Goal: Obtain resource: Obtain resource

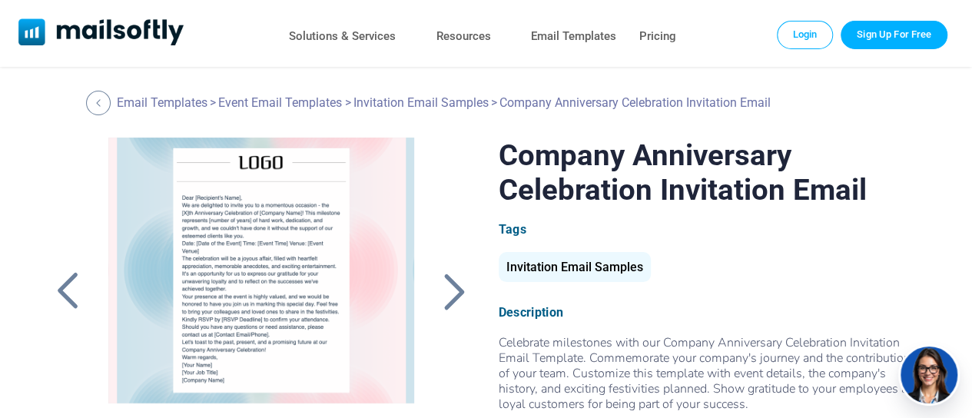
click at [456, 280] on div at bounding box center [454, 291] width 38 height 40
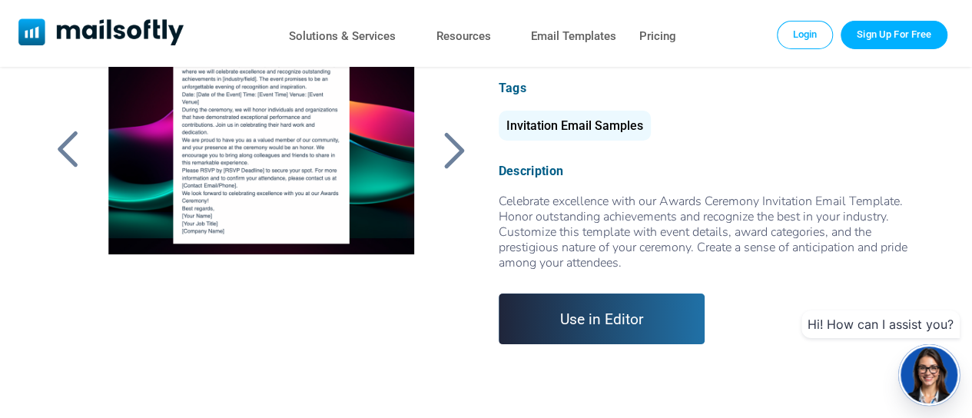
scroll to position [154, 0]
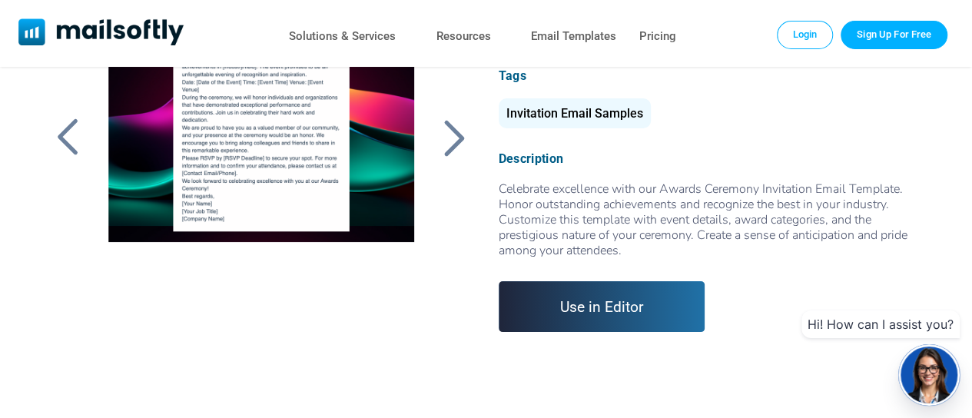
click at [71, 128] on div at bounding box center [67, 138] width 38 height 40
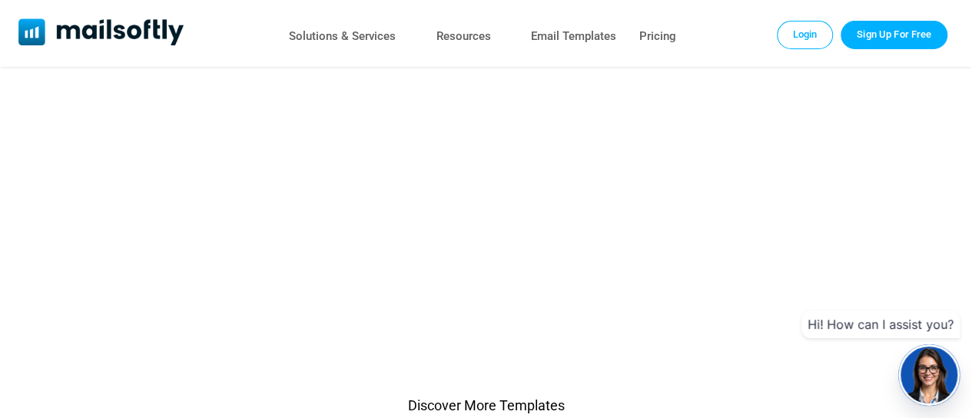
scroll to position [538, 0]
